Goal: Task Accomplishment & Management: Complete application form

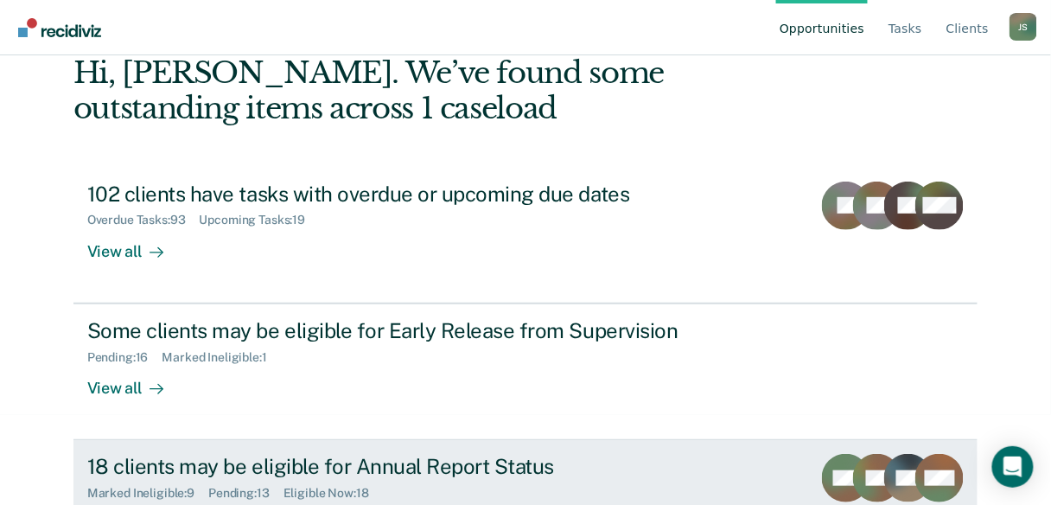
scroll to position [159, 0]
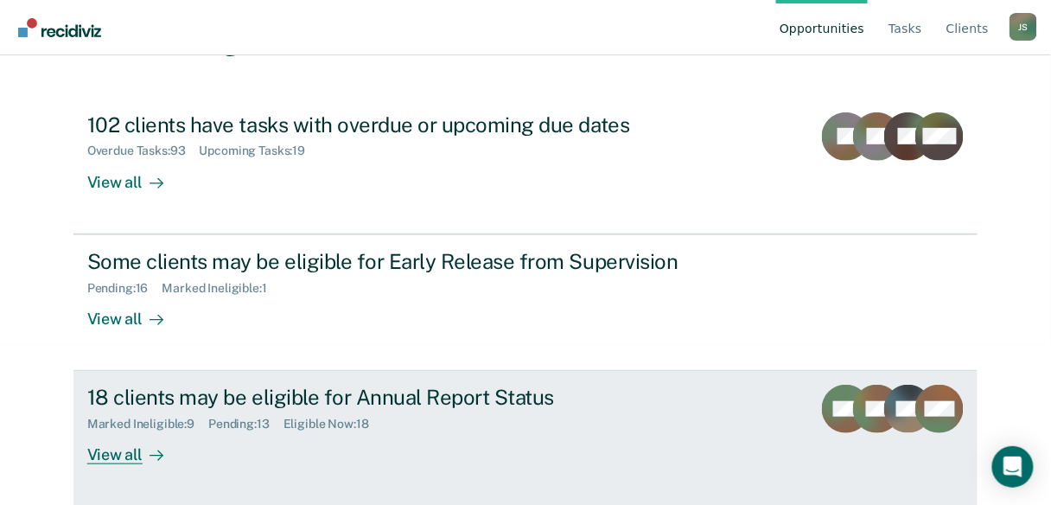
click at [123, 459] on div "View all" at bounding box center [135, 448] width 97 height 34
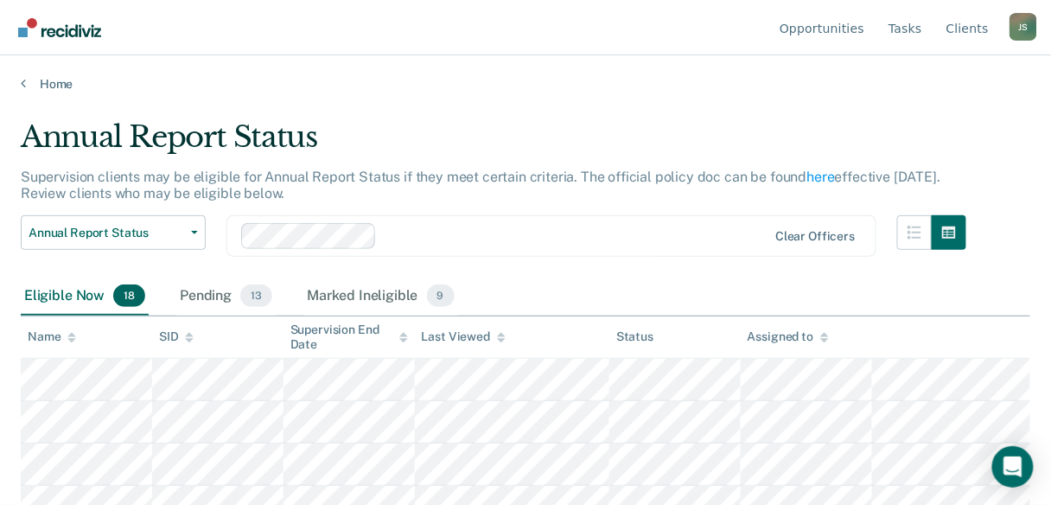
click at [404, 334] on icon at bounding box center [403, 335] width 9 height 4
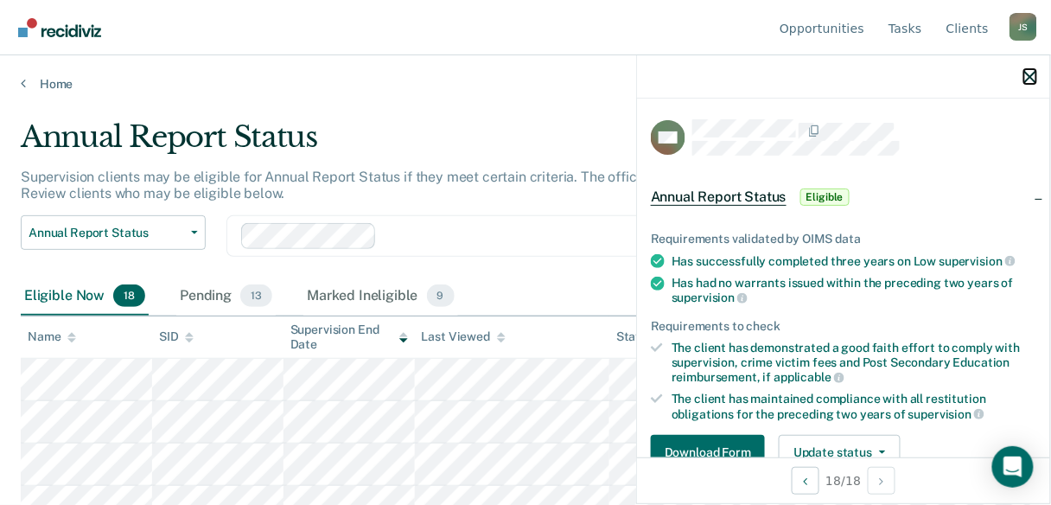
click at [1034, 73] on icon "button" at bounding box center [1030, 77] width 12 height 12
click at [1029, 77] on icon "button" at bounding box center [1030, 77] width 12 height 12
click at [1026, 79] on icon "button" at bounding box center [1030, 77] width 12 height 12
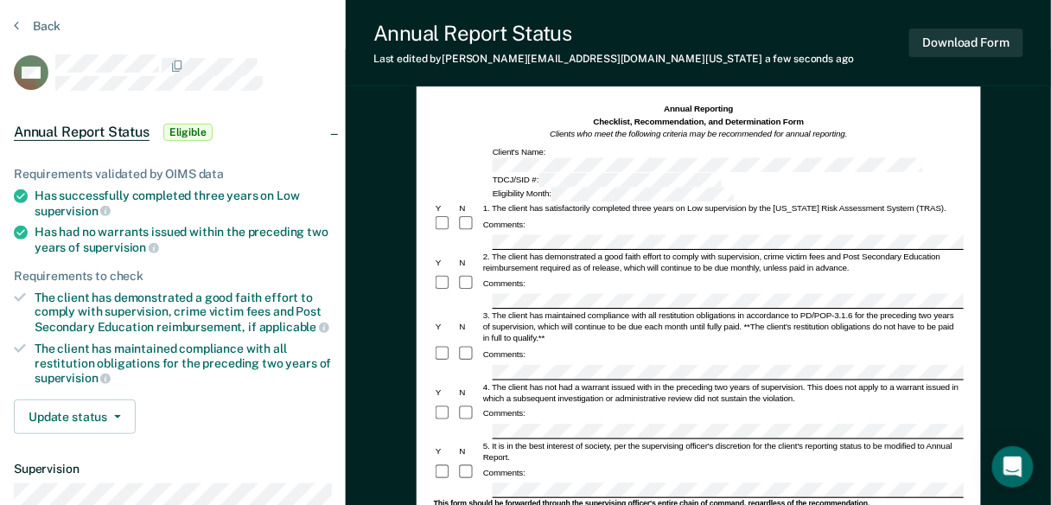
scroll to position [138, 0]
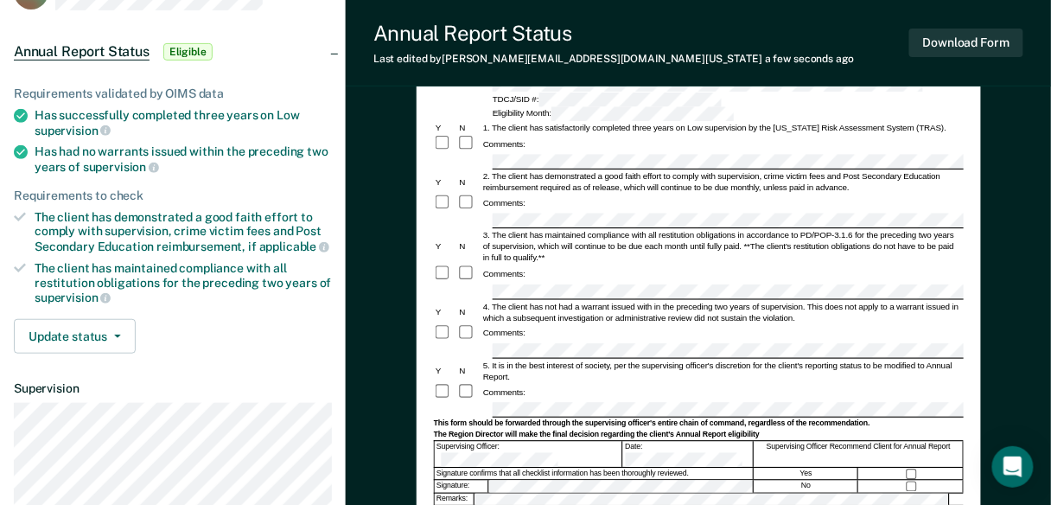
click at [662, 385] on form "Annual Reporting Checklist, Recommendation, and Determination Form Clients who …" at bounding box center [698, 406] width 530 height 768
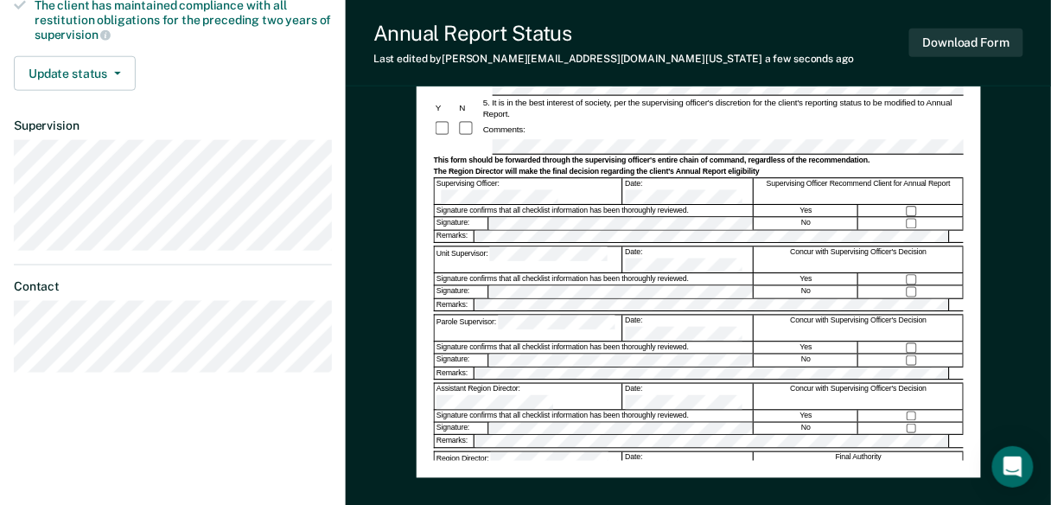
scroll to position [415, 0]
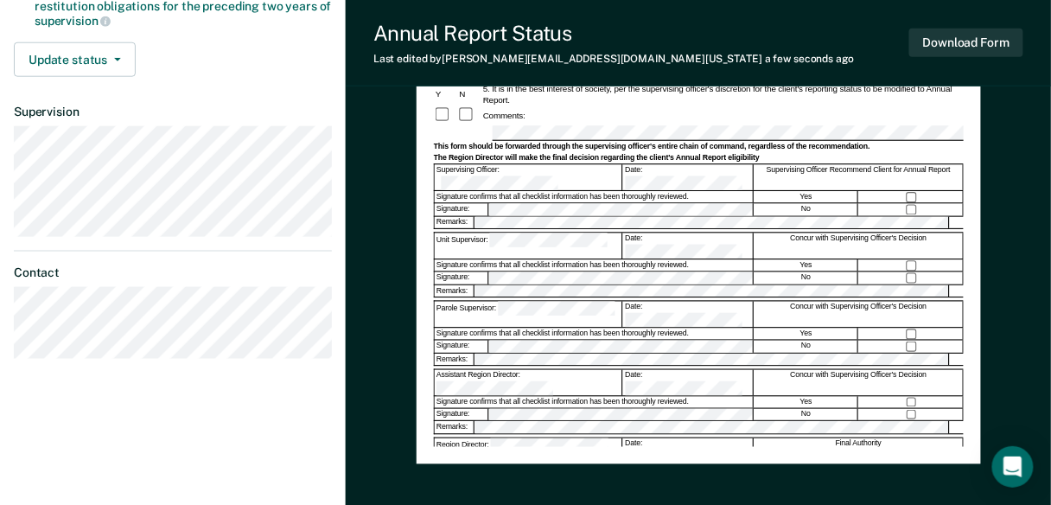
drag, startPoint x: 506, startPoint y: 366, endPoint x: 487, endPoint y: 356, distance: 22.0
click at [487, 438] on div "Region Director:" at bounding box center [528, 451] width 188 height 26
click at [951, 48] on button "Download Form" at bounding box center [966, 43] width 114 height 29
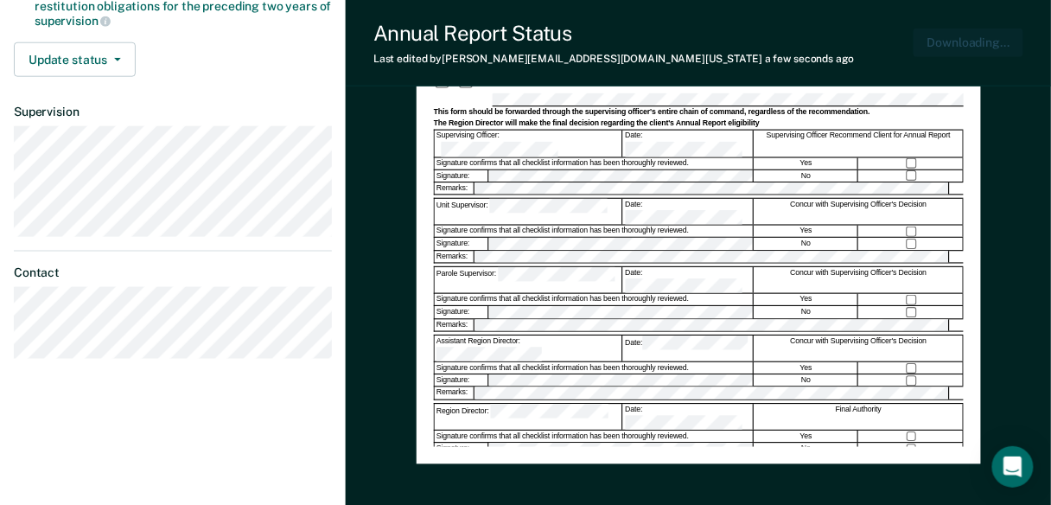
scroll to position [0, 0]
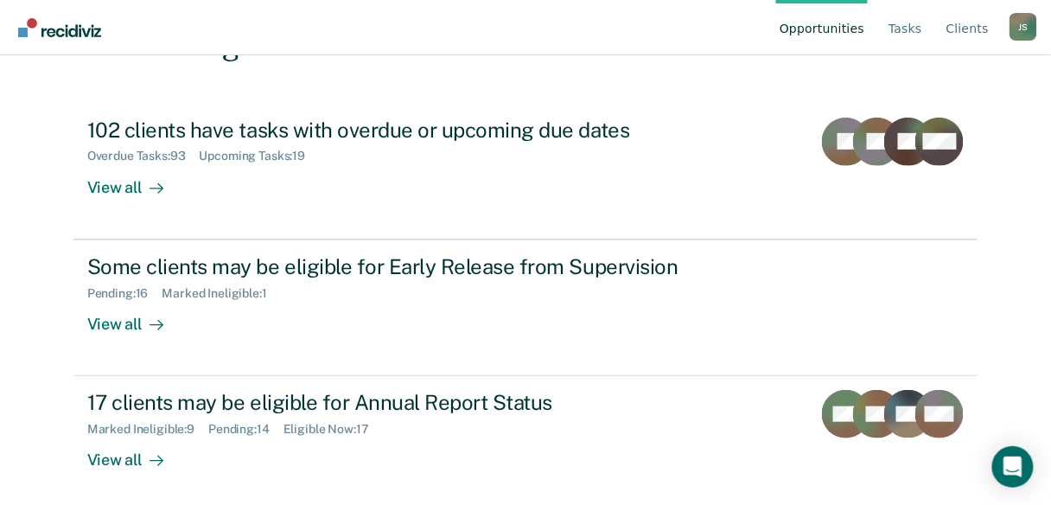
scroll to position [159, 0]
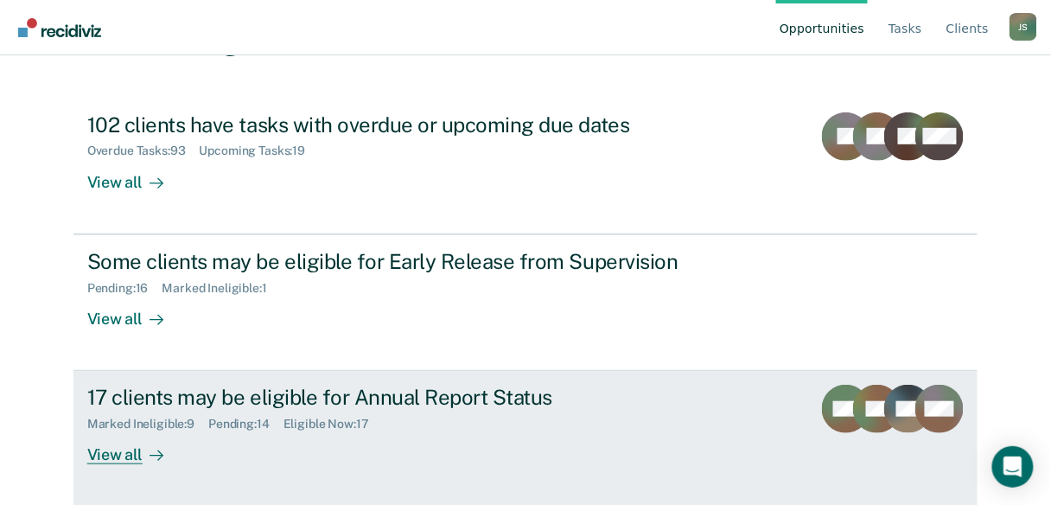
click at [119, 449] on div "View all" at bounding box center [135, 448] width 97 height 34
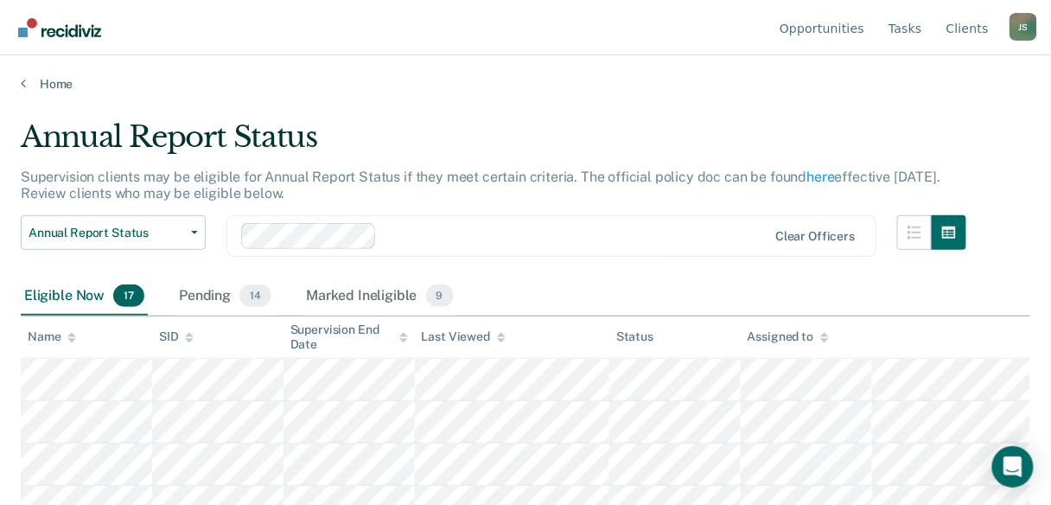
click at [399, 336] on icon at bounding box center [403, 337] width 9 height 11
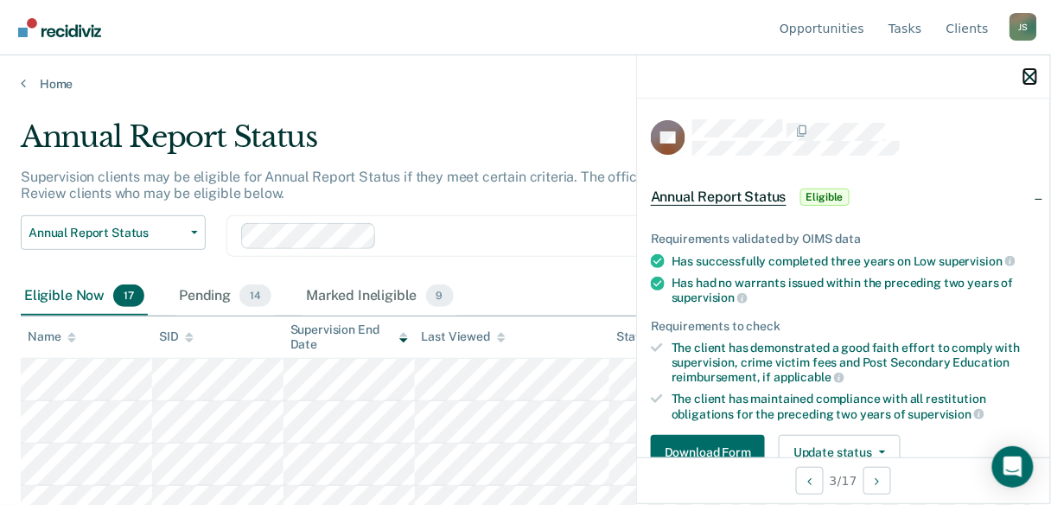
click at [1026, 77] on icon "button" at bounding box center [1030, 77] width 12 height 12
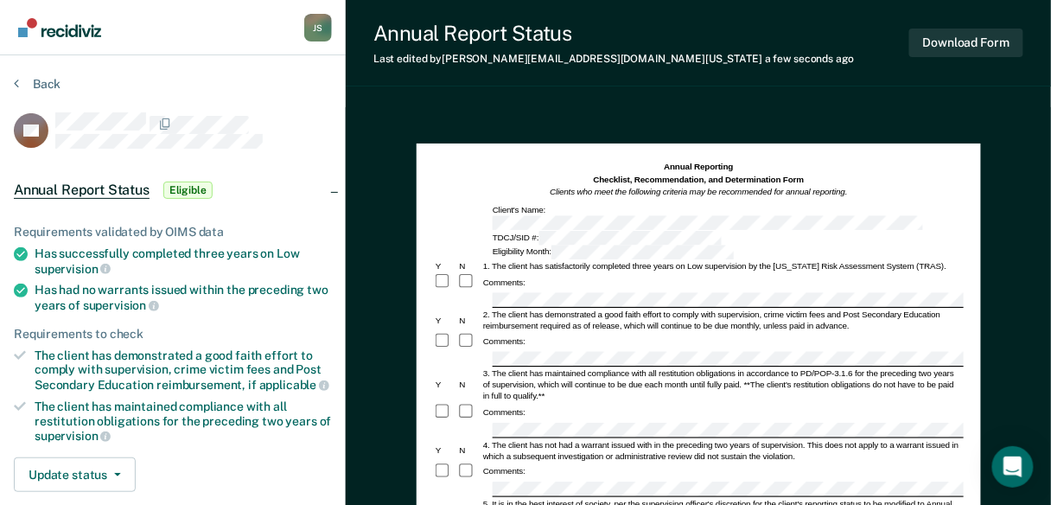
click at [507, 403] on div "Comments:" at bounding box center [698, 412] width 530 height 18
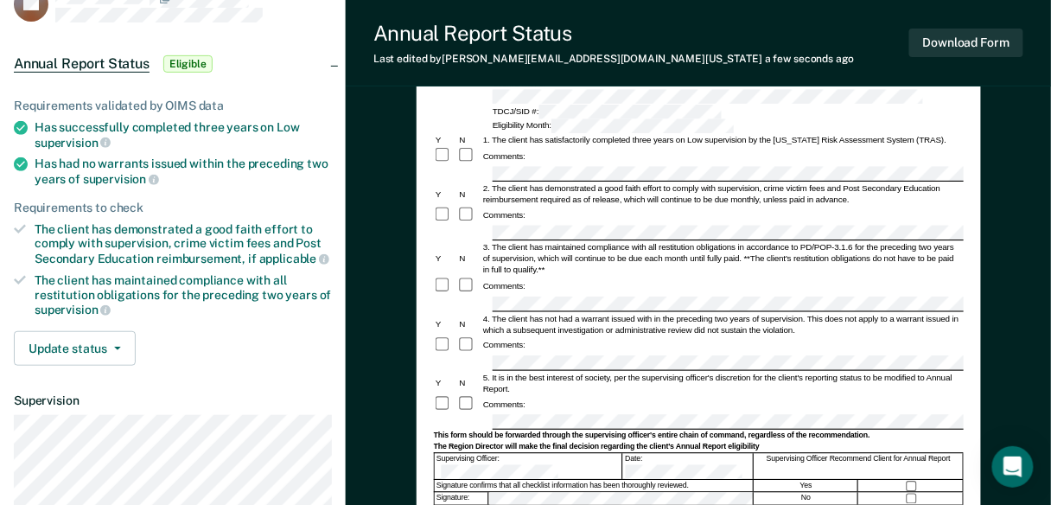
scroll to position [138, 0]
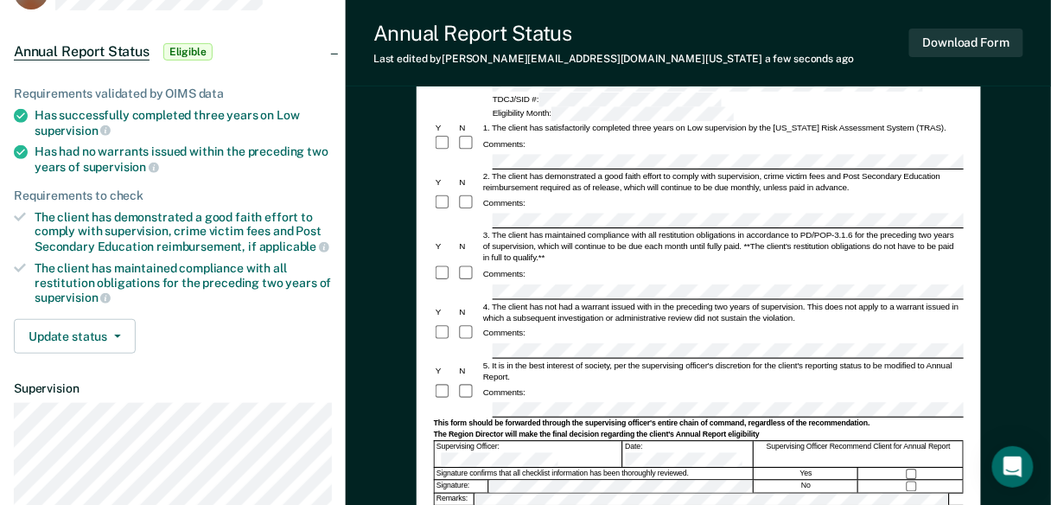
click at [907, 468] on div at bounding box center [911, 473] width 105 height 11
click at [458, 403] on div at bounding box center [698, 411] width 530 height 16
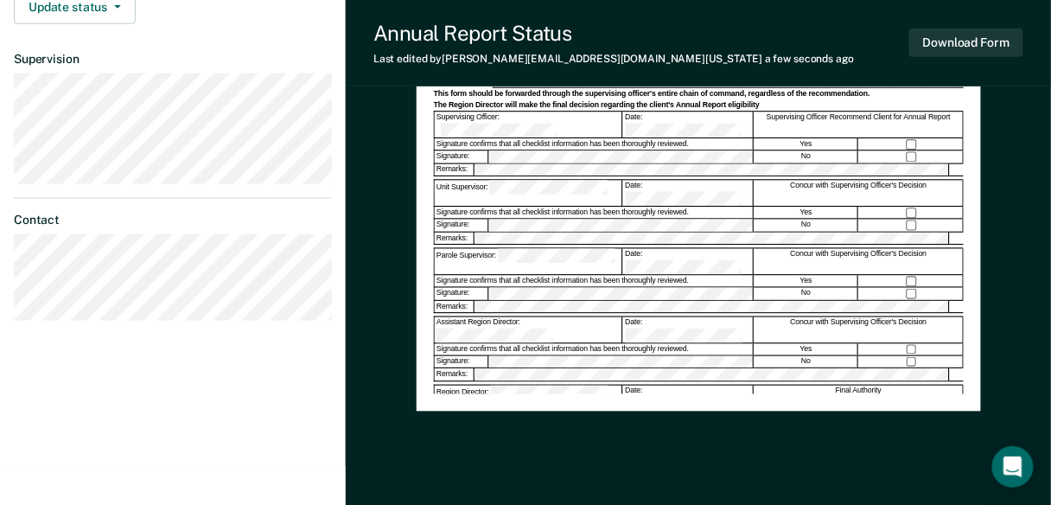
scroll to position [508, 0]
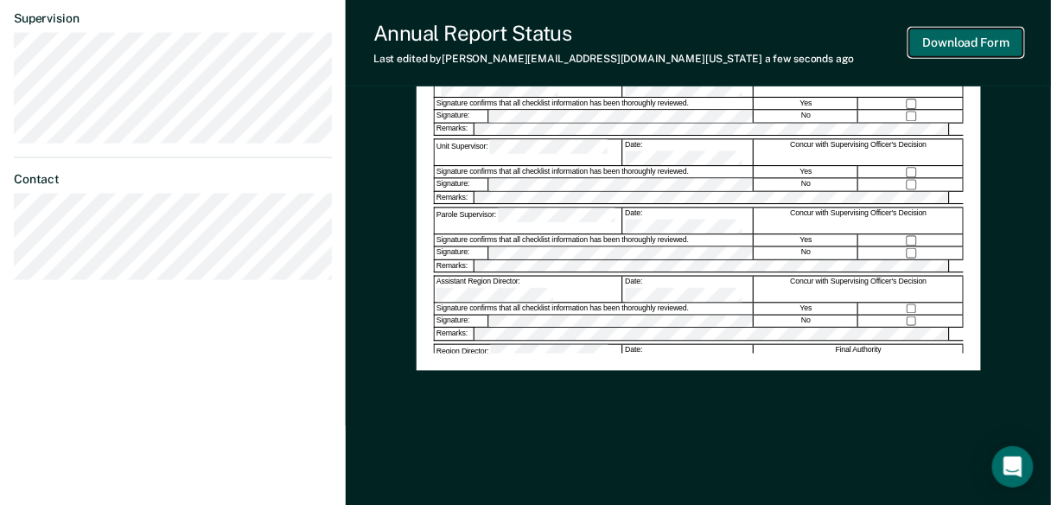
click at [982, 51] on button "Download Form" at bounding box center [966, 43] width 114 height 29
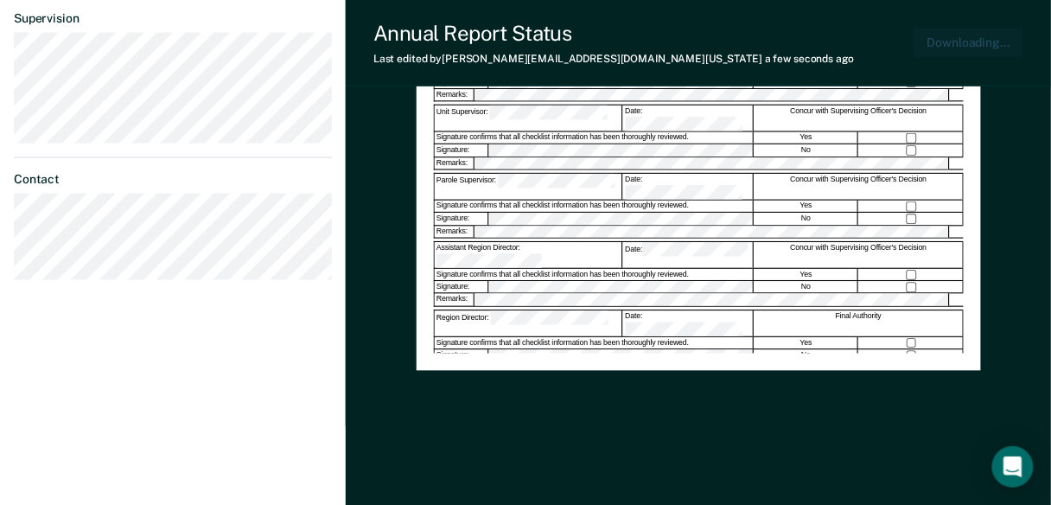
scroll to position [0, 0]
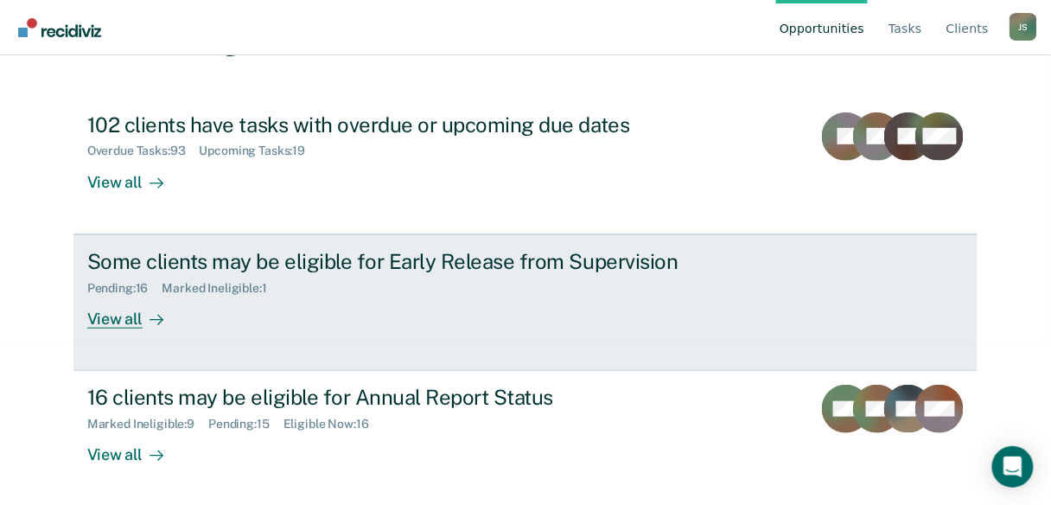
scroll to position [159, 0]
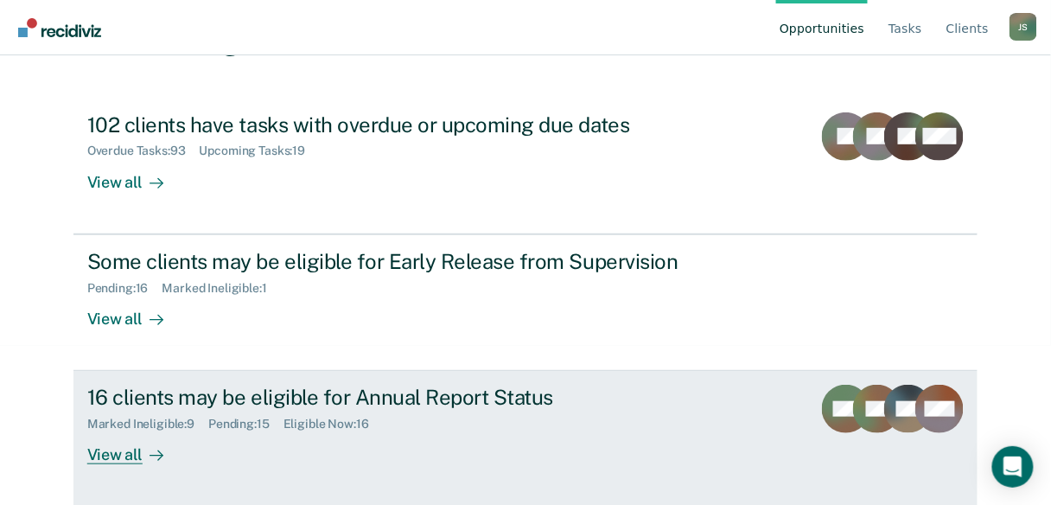
click at [109, 455] on div "View all" at bounding box center [135, 448] width 97 height 34
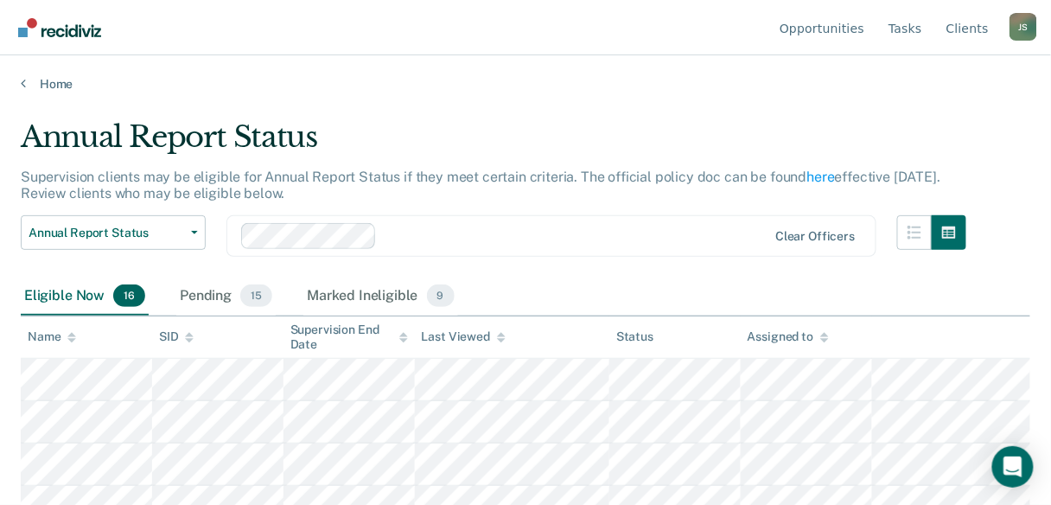
click at [405, 337] on icon at bounding box center [403, 337] width 9 height 11
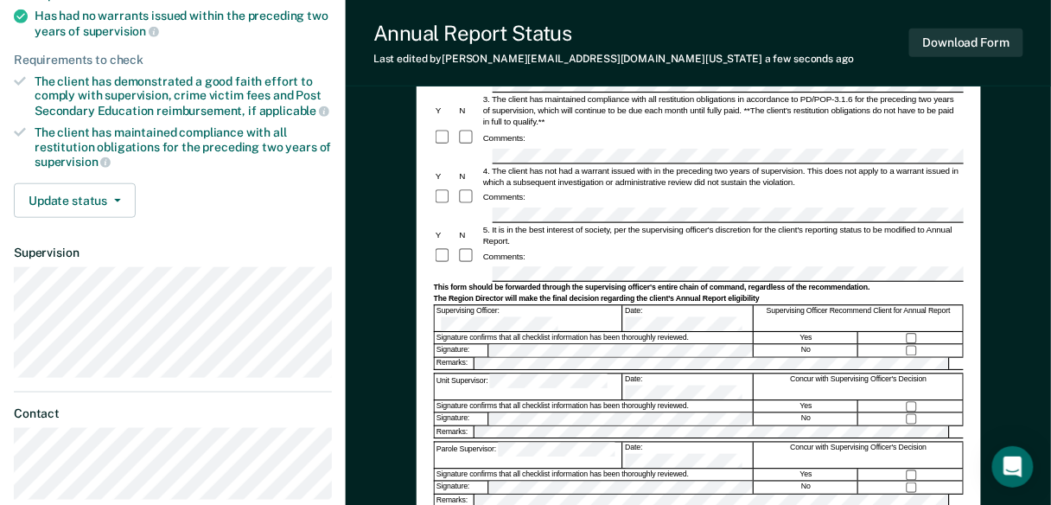
scroll to position [277, 0]
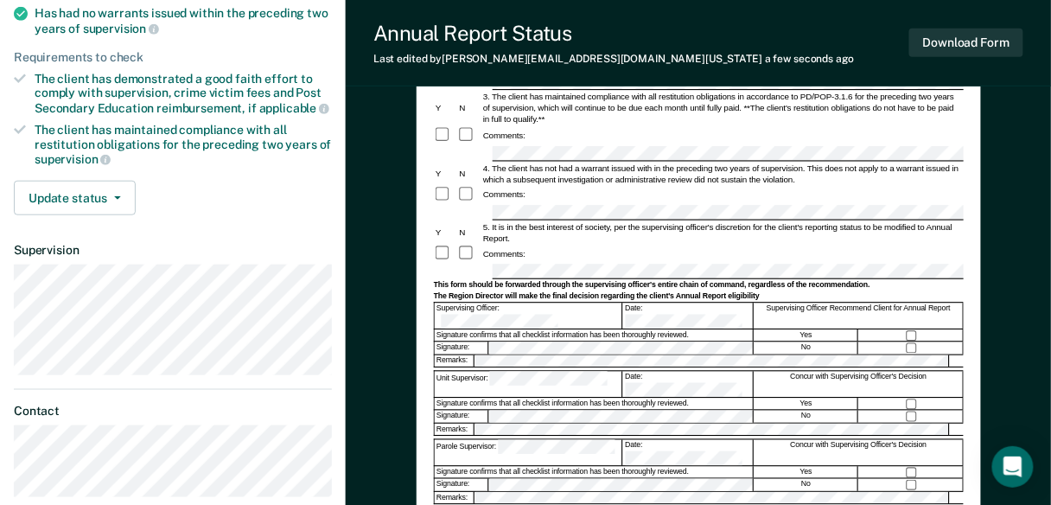
click at [544, 331] on form "Annual Reporting Checklist, Recommendation, and Determination Form Clients who …" at bounding box center [698, 268] width 530 height 768
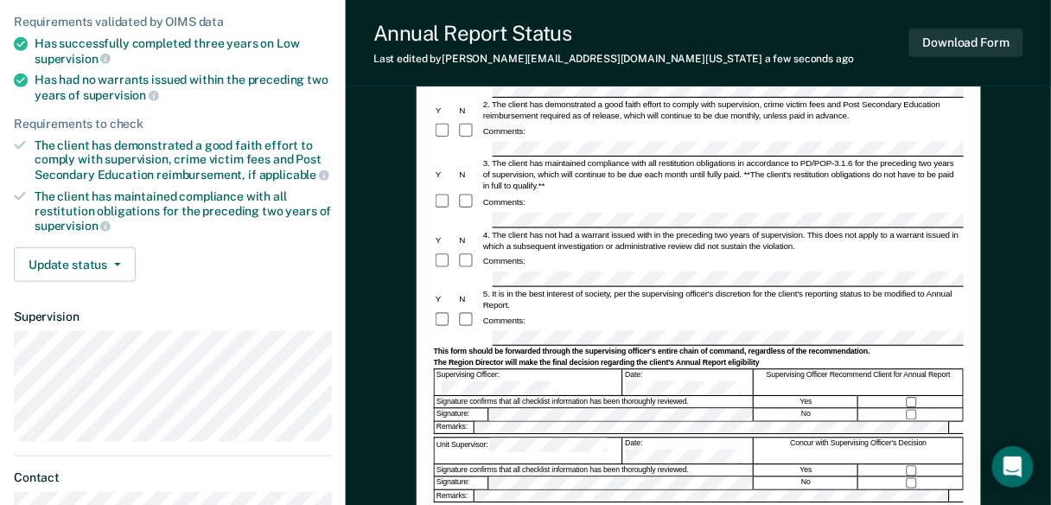
scroll to position [138, 0]
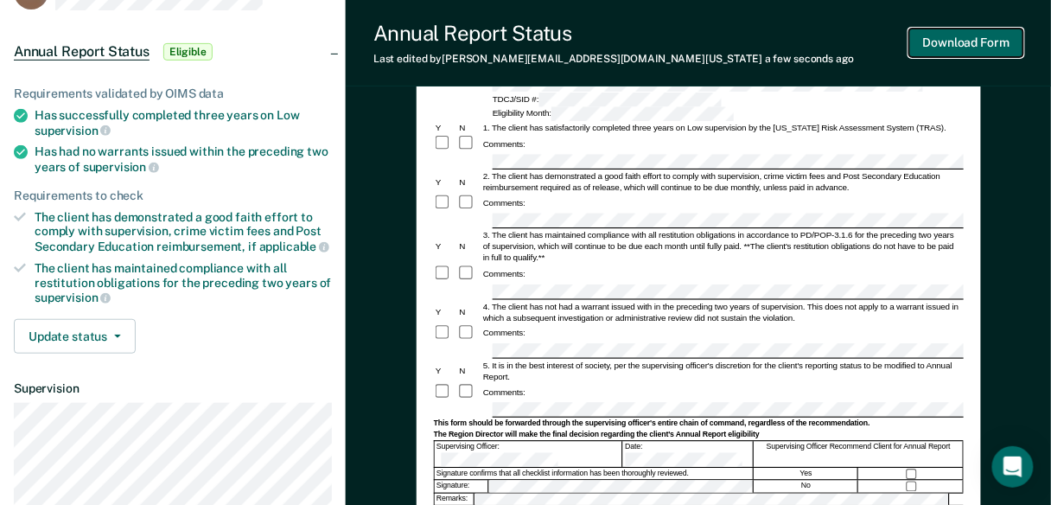
click at [942, 41] on button "Download Form" at bounding box center [966, 43] width 114 height 29
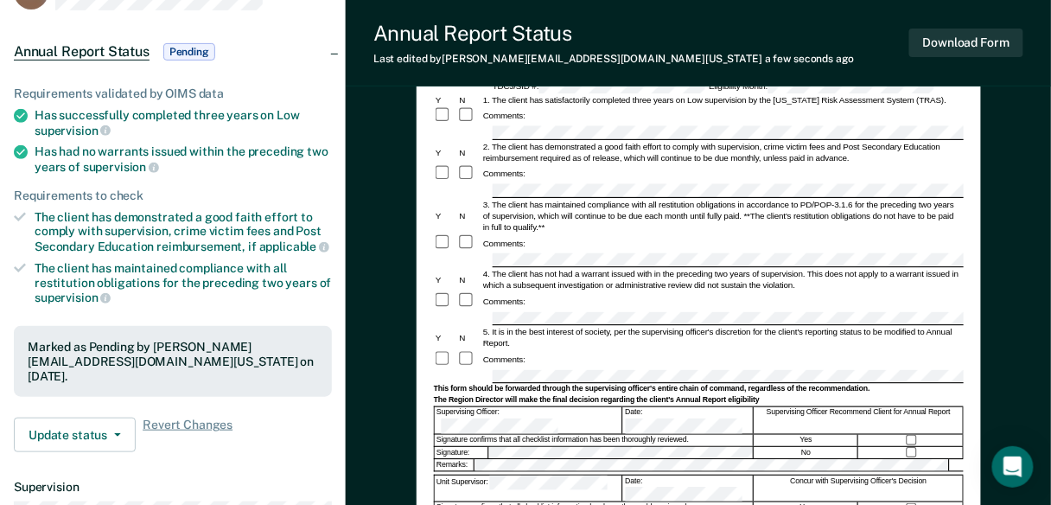
scroll to position [0, 0]
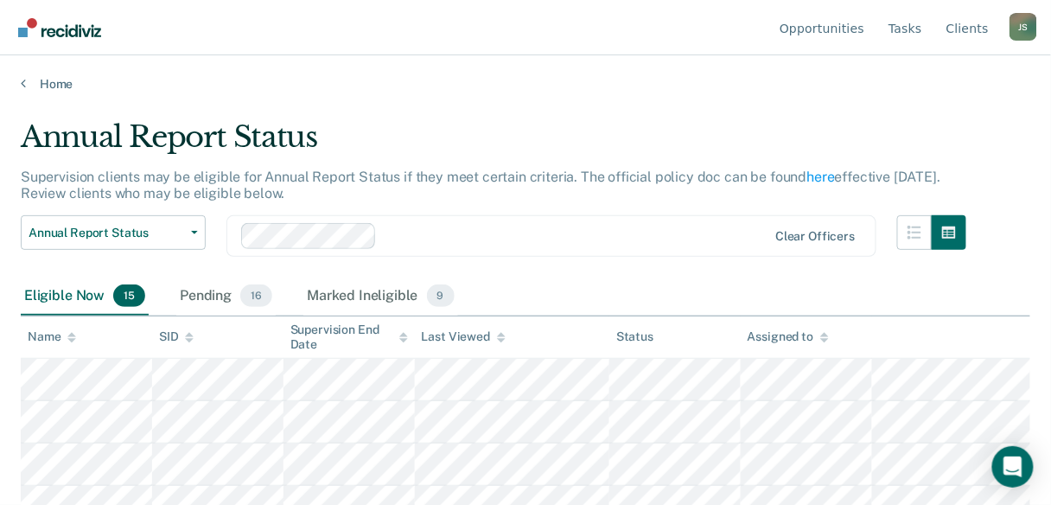
click at [405, 338] on icon at bounding box center [403, 340] width 9 height 4
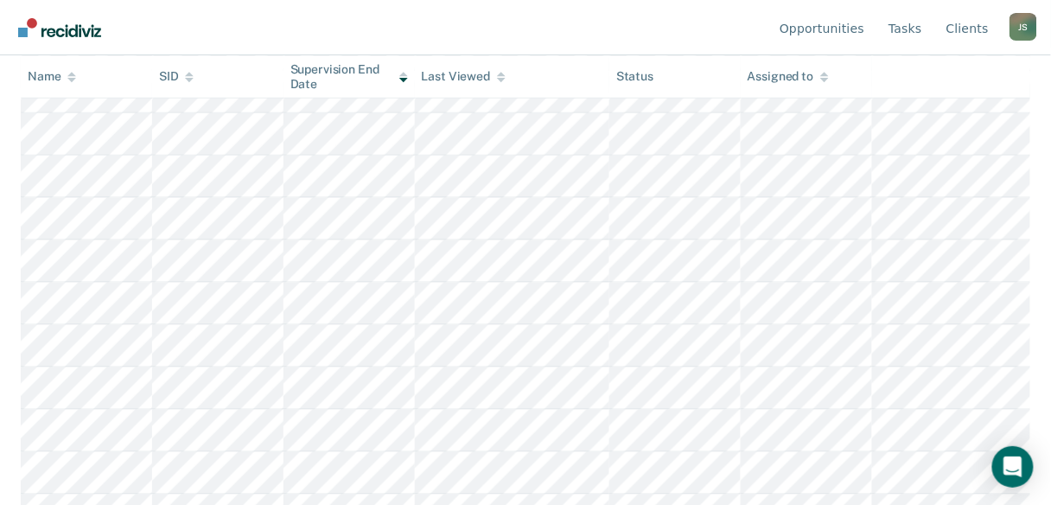
scroll to position [487, 0]
